Goal: Task Accomplishment & Management: Use online tool/utility

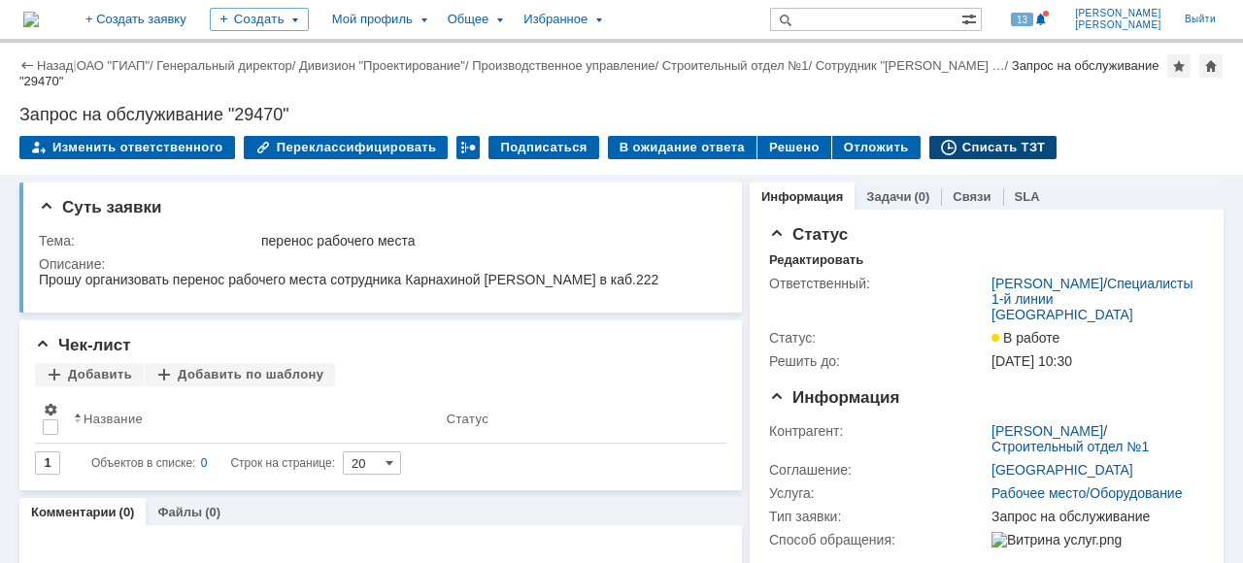
click at [968, 144] on div "Списать ТЗТ" at bounding box center [994, 147] width 128 height 23
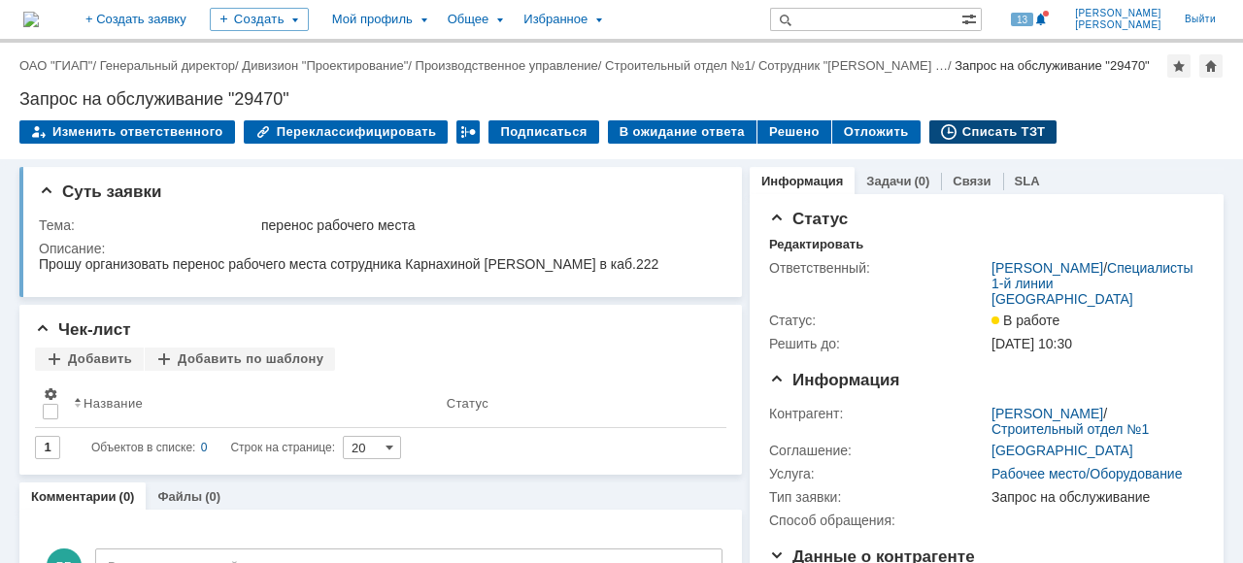
click at [992, 144] on div "Списать ТЗТ" at bounding box center [994, 131] width 128 height 23
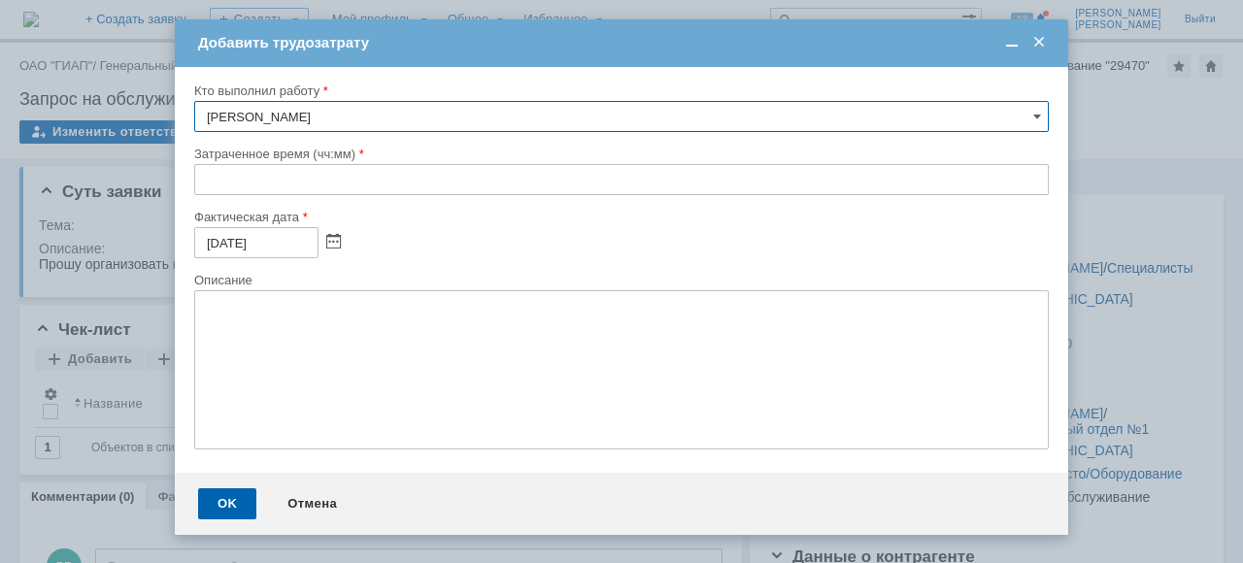
click at [208, 177] on input "text" at bounding box center [621, 179] width 855 height 31
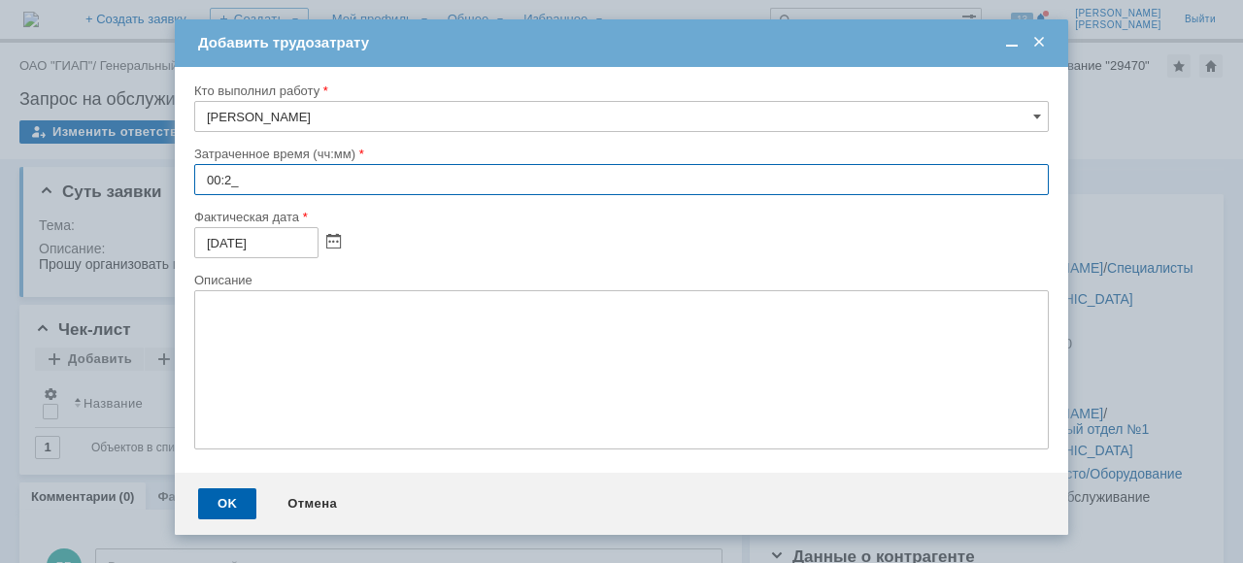
type input "00:20"
click at [220, 519] on div "OK" at bounding box center [227, 504] width 58 height 31
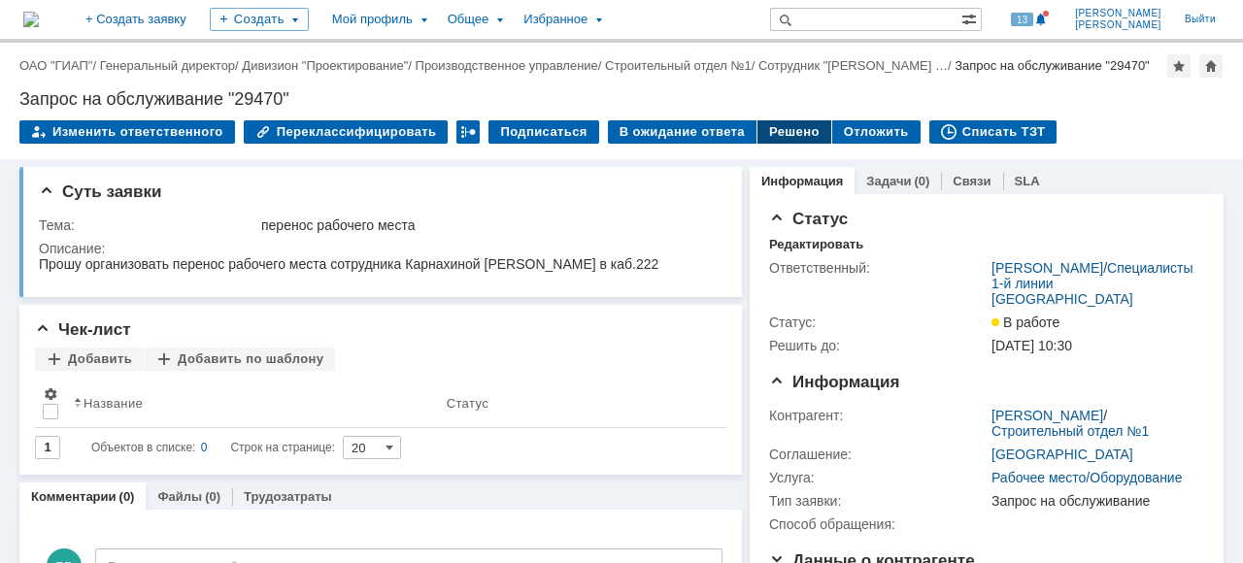
click at [766, 144] on div "Решено" at bounding box center [795, 131] width 74 height 23
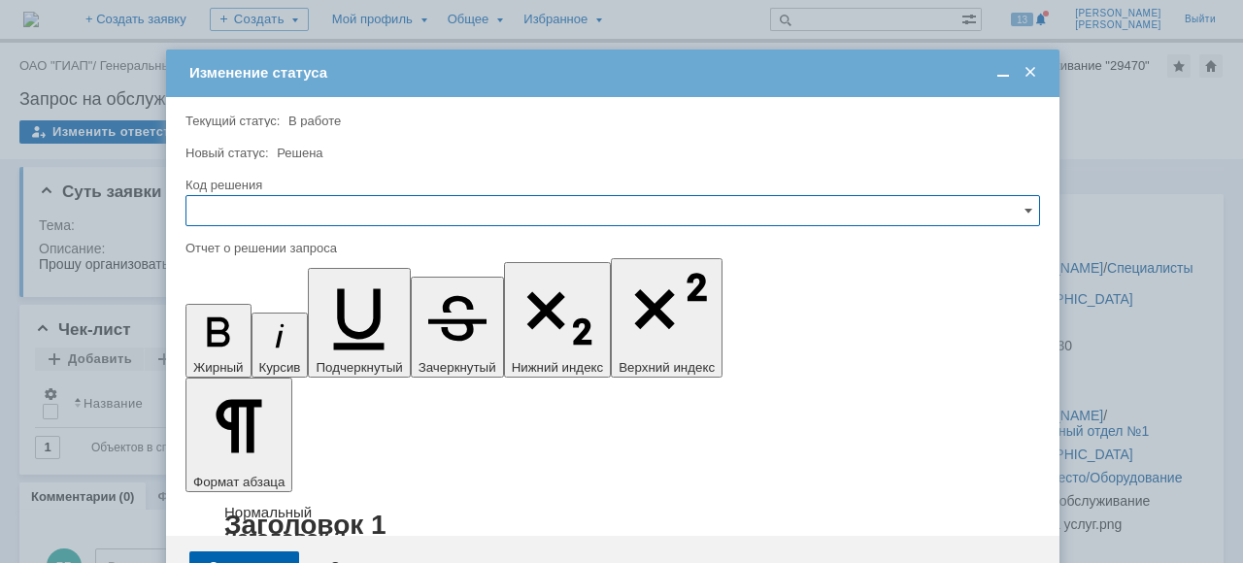
click at [252, 218] on input "text" at bounding box center [613, 210] width 855 height 31
click at [248, 342] on span "Решено" at bounding box center [613, 342] width 830 height 16
type input "Решено"
click at [225, 552] on div "Сохранить" at bounding box center [244, 567] width 110 height 31
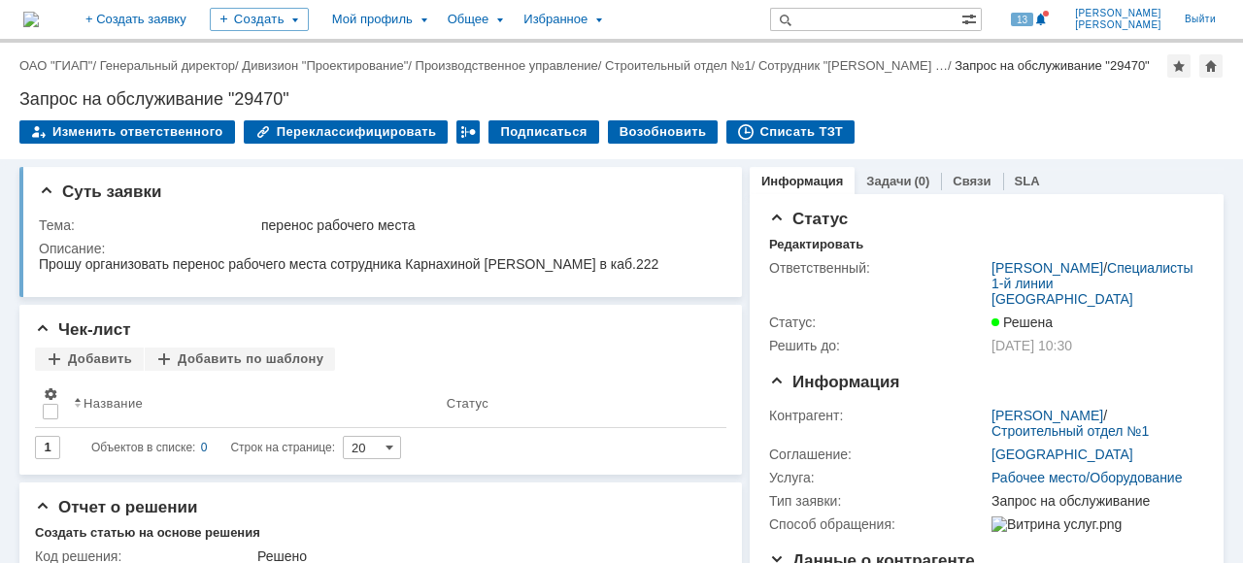
click at [142, 55] on div "Назад | ОАО "ГИАП" / Генеральный директор / Дивизион "Проектирование" / Произво…" at bounding box center [621, 65] width 1205 height 23
click at [143, 66] on link "Генеральный директор" at bounding box center [167, 65] width 135 height 15
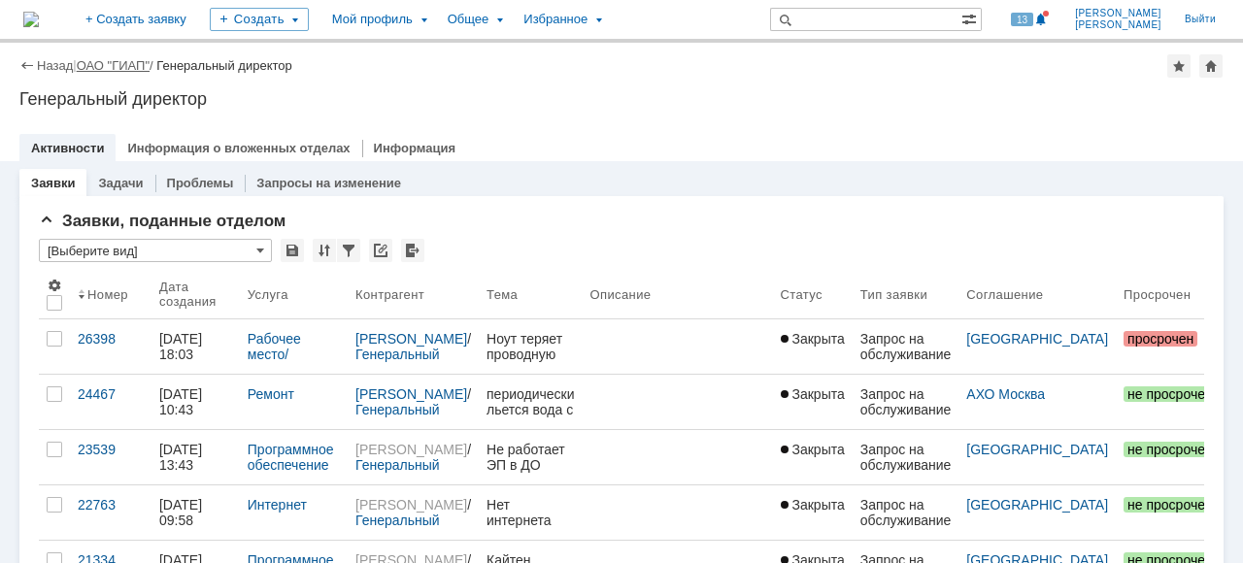
click at [109, 66] on link "ОАО "ГИАП"" at bounding box center [113, 65] width 73 height 15
